Goal: Transaction & Acquisition: Purchase product/service

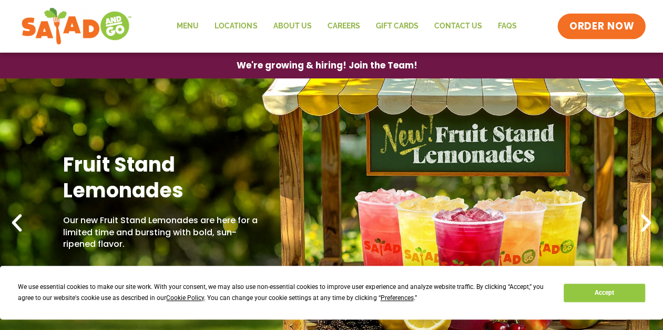
click at [585, 14] on link "ORDER NOW" at bounding box center [602, 26] width 88 height 25
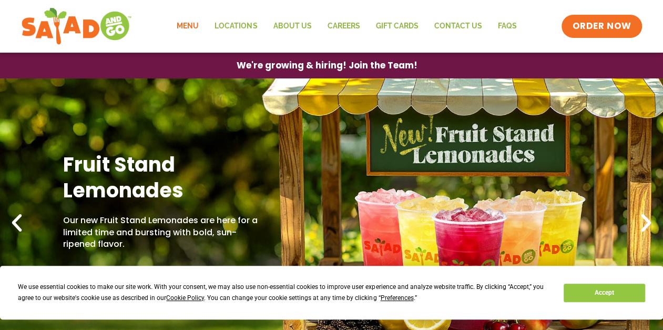
click at [192, 24] on link "Menu" at bounding box center [188, 26] width 38 height 24
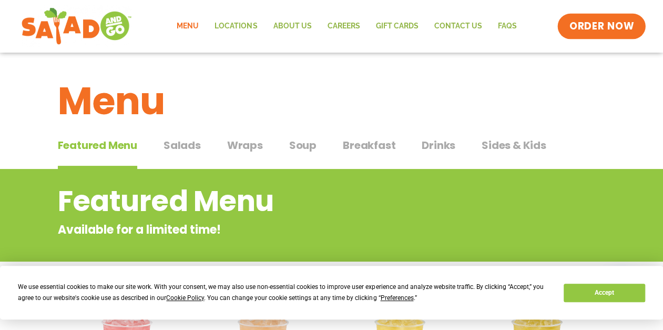
click at [604, 19] on span "ORDER NOW" at bounding box center [601, 26] width 65 height 14
